Goal: Information Seeking & Learning: Learn about a topic

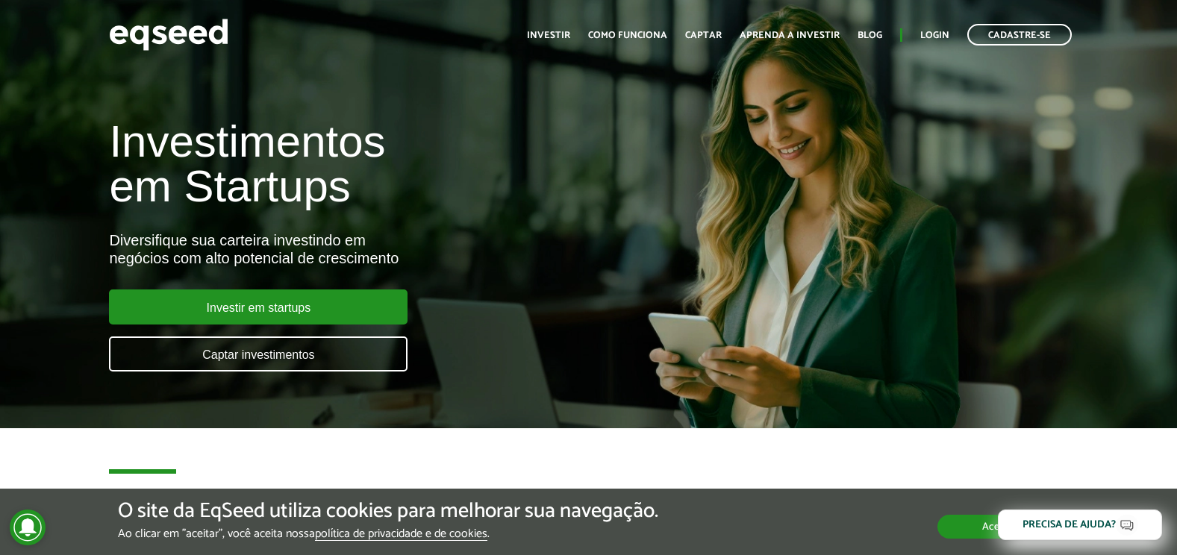
click at [955, 523] on button "Aceitar" at bounding box center [999, 527] width 122 height 24
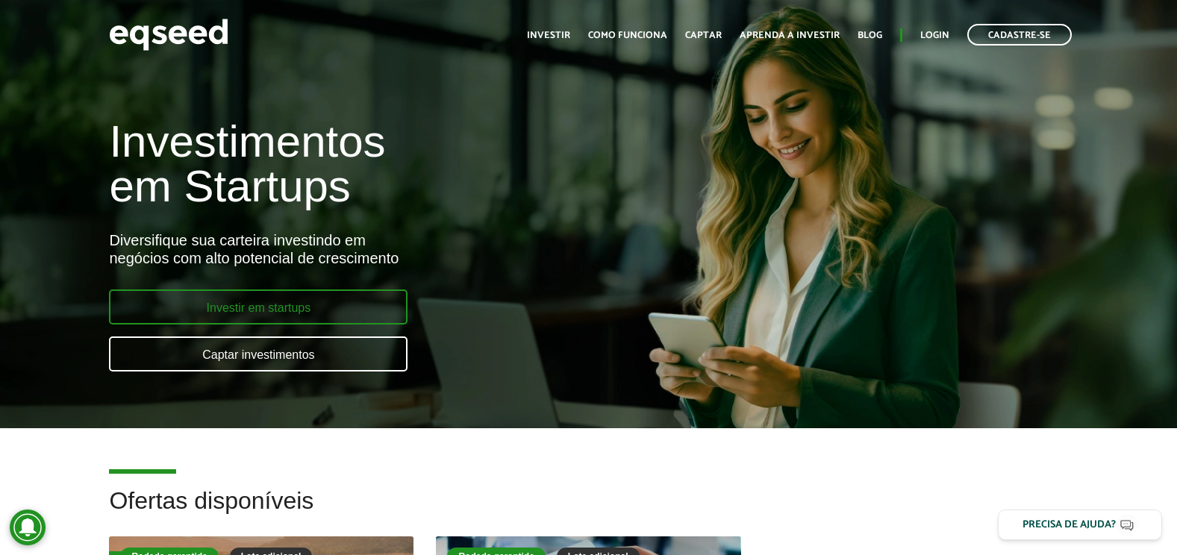
click at [336, 305] on link "Investir em startups" at bounding box center [258, 307] width 299 height 35
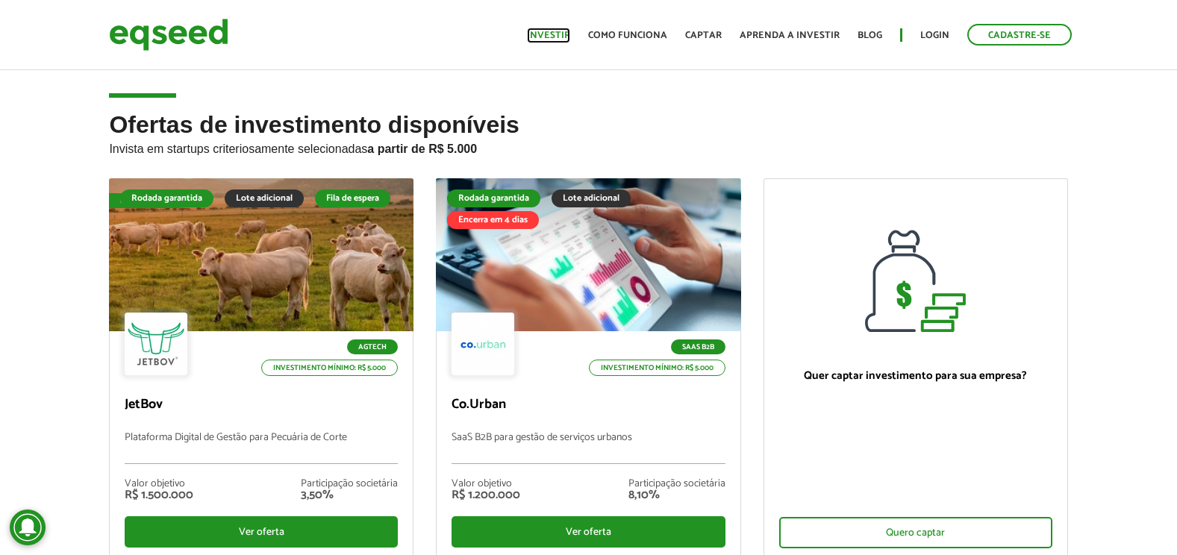
click at [570, 36] on link "Investir" at bounding box center [548, 36] width 43 height 10
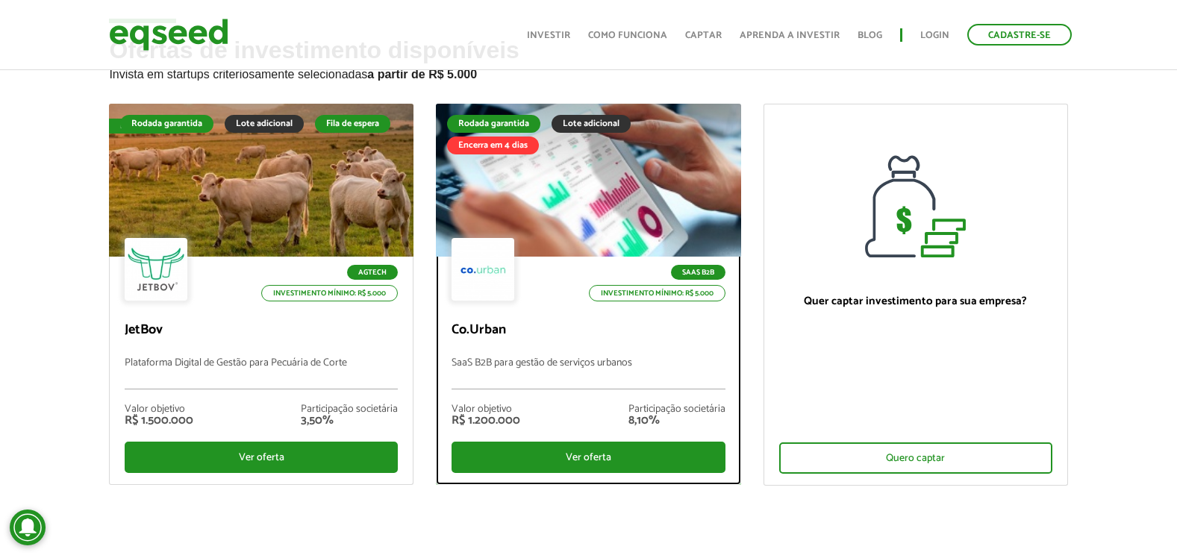
click at [617, 168] on div at bounding box center [589, 181] width 366 height 184
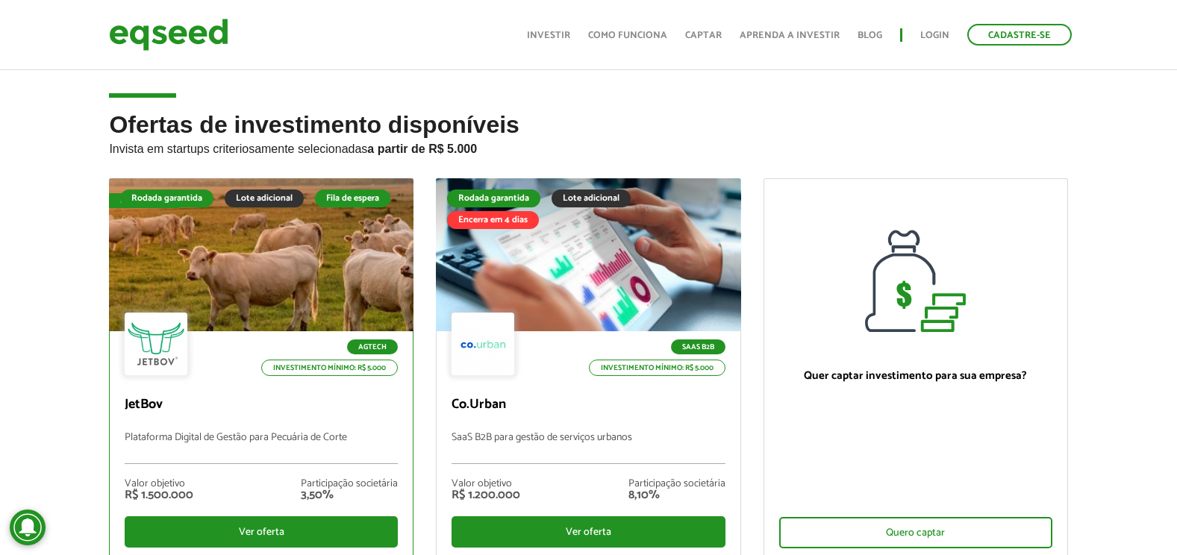
scroll to position [75, 0]
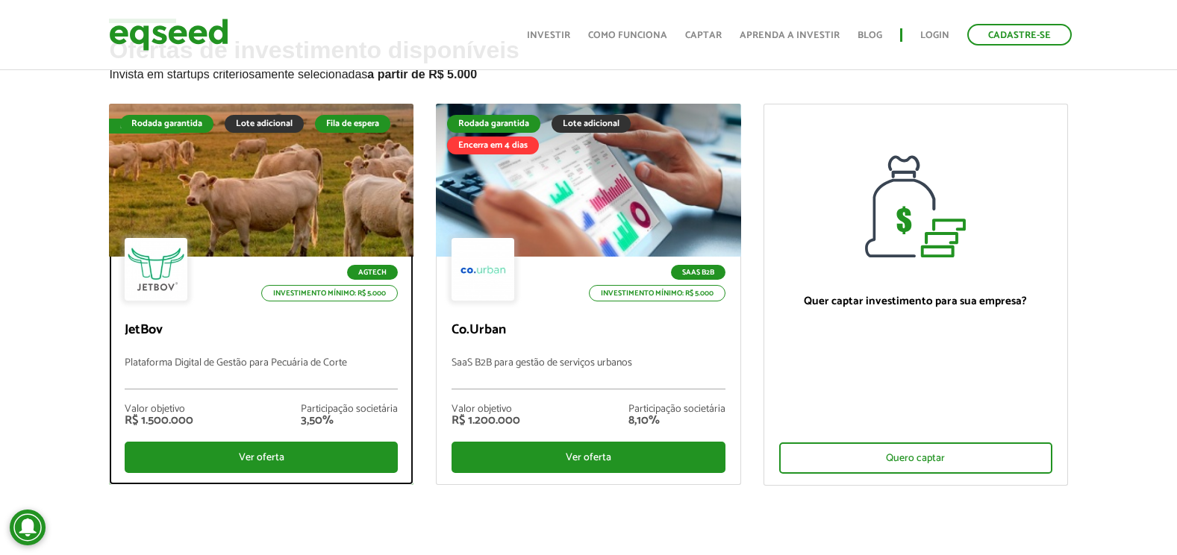
click at [272, 161] on div at bounding box center [262, 181] width 366 height 184
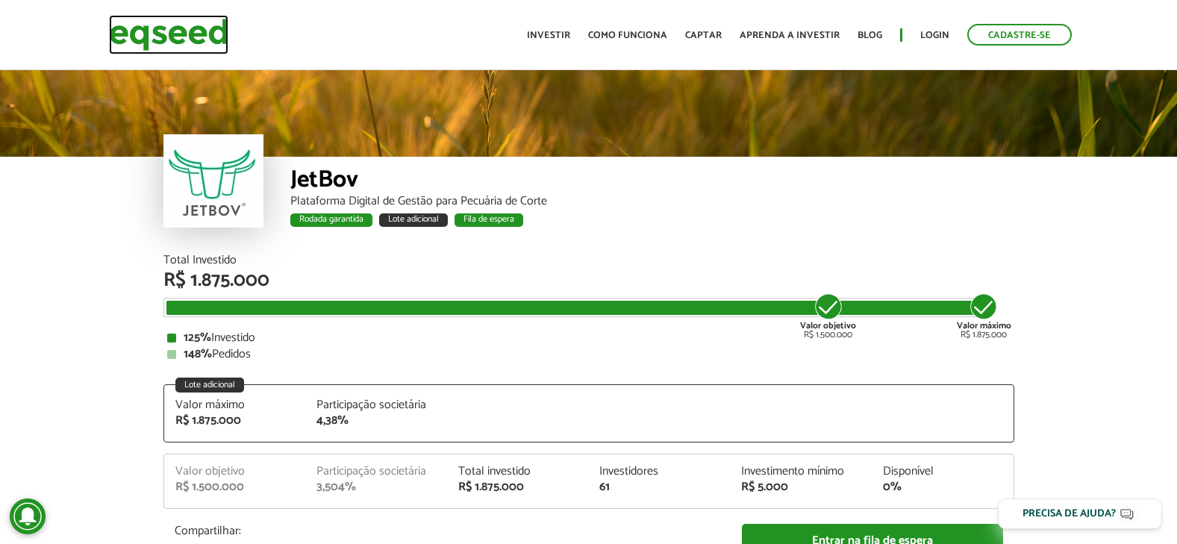
click at [216, 40] on img at bounding box center [168, 35] width 119 height 40
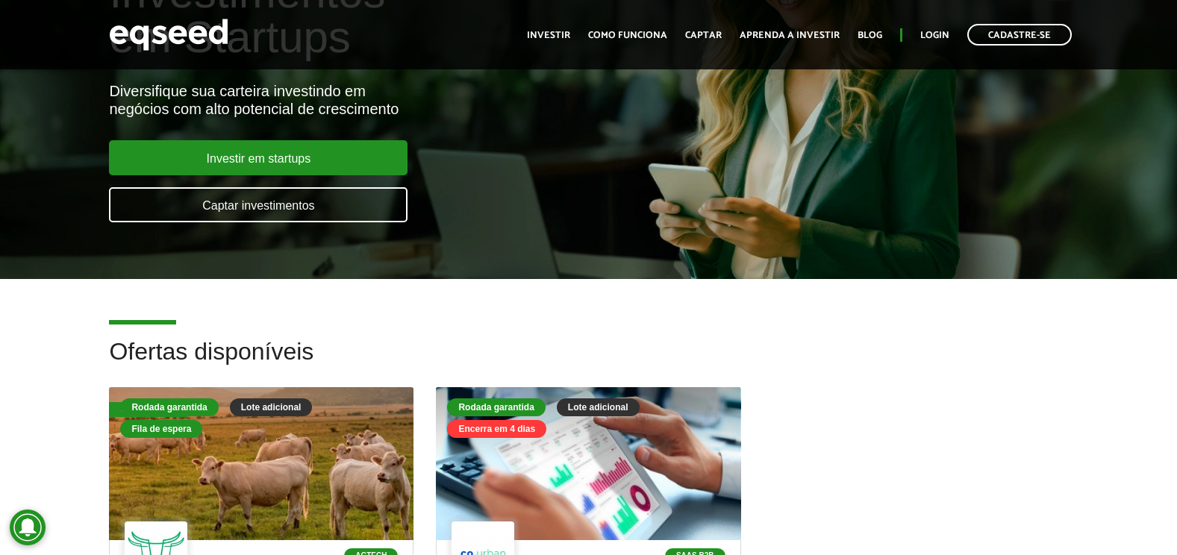
scroll to position [75, 0]
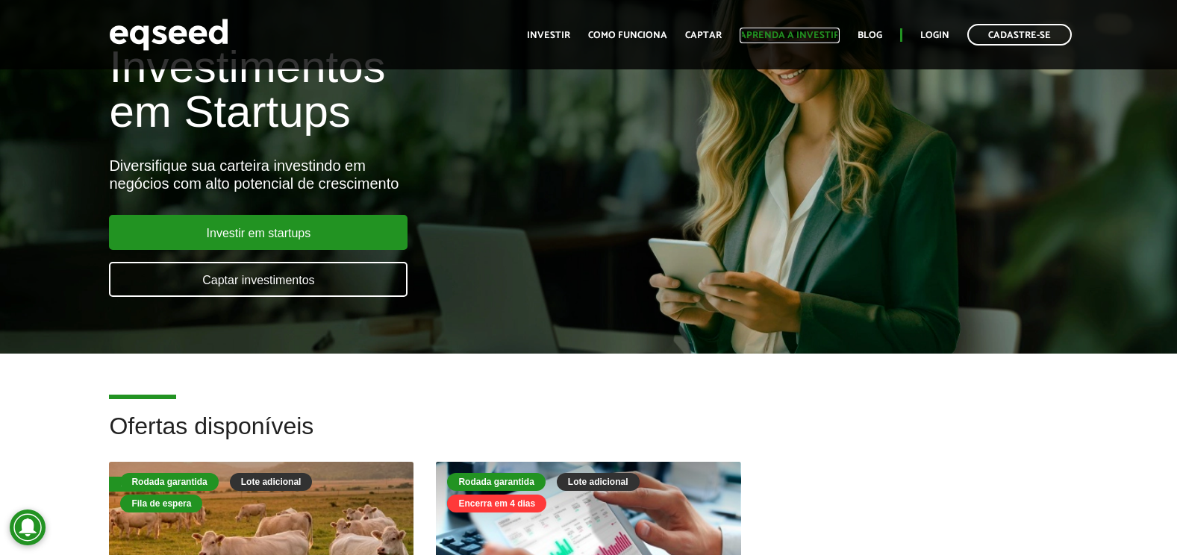
click at [790, 35] on link "Aprenda a investir" at bounding box center [790, 36] width 100 height 10
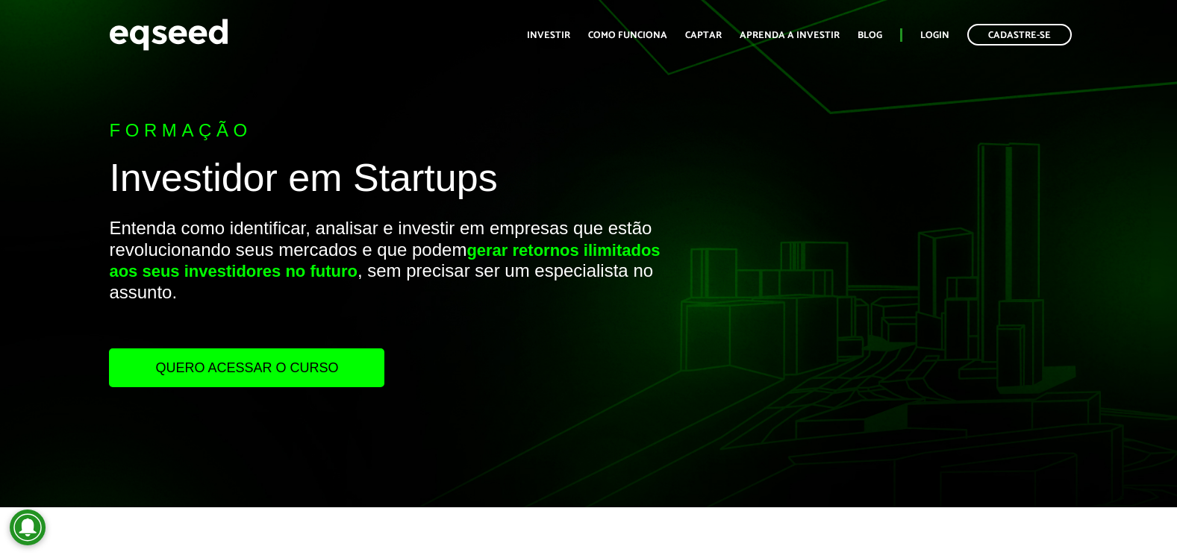
click at [306, 384] on link "Quero acessar o curso" at bounding box center [246, 368] width 275 height 39
